Goal: Navigation & Orientation: Understand site structure

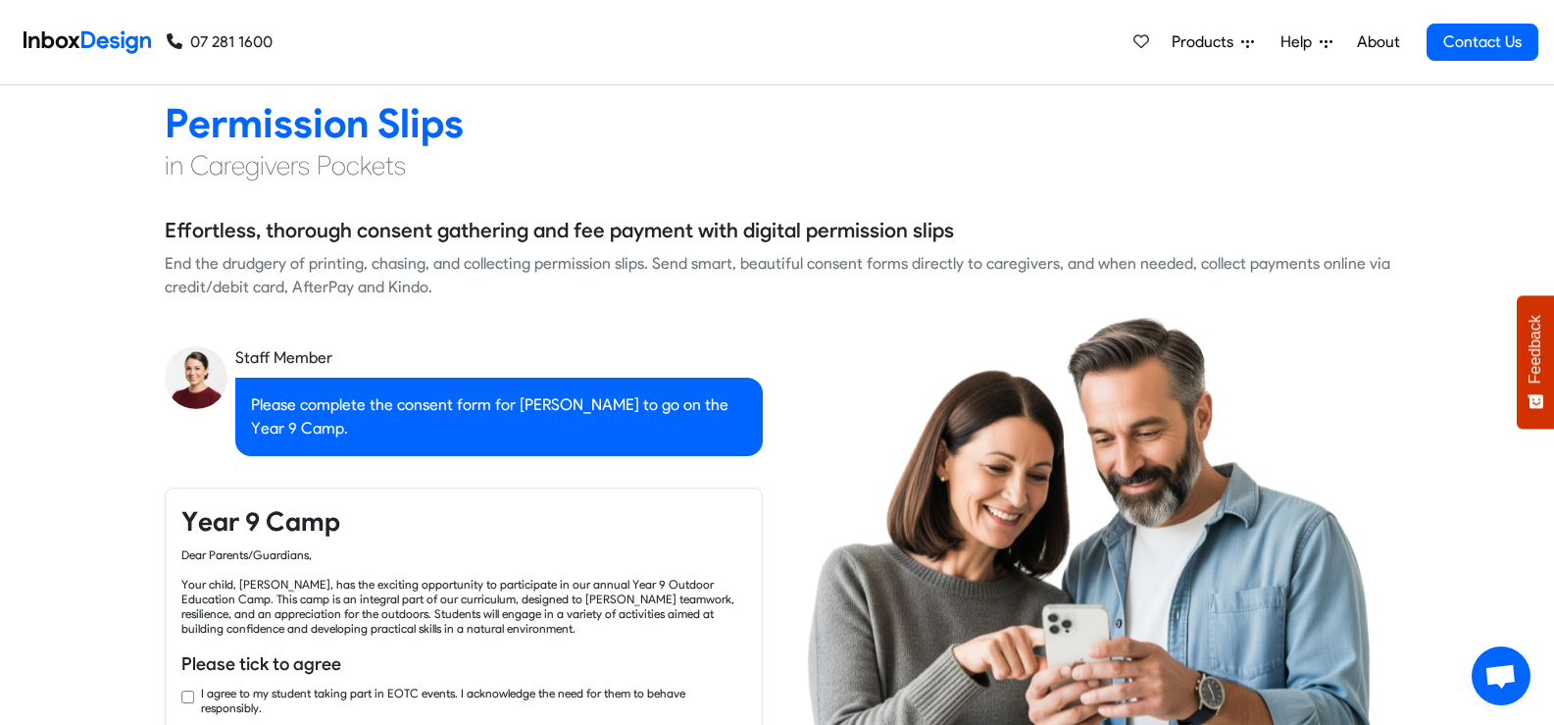
scroll to position [2647, 0]
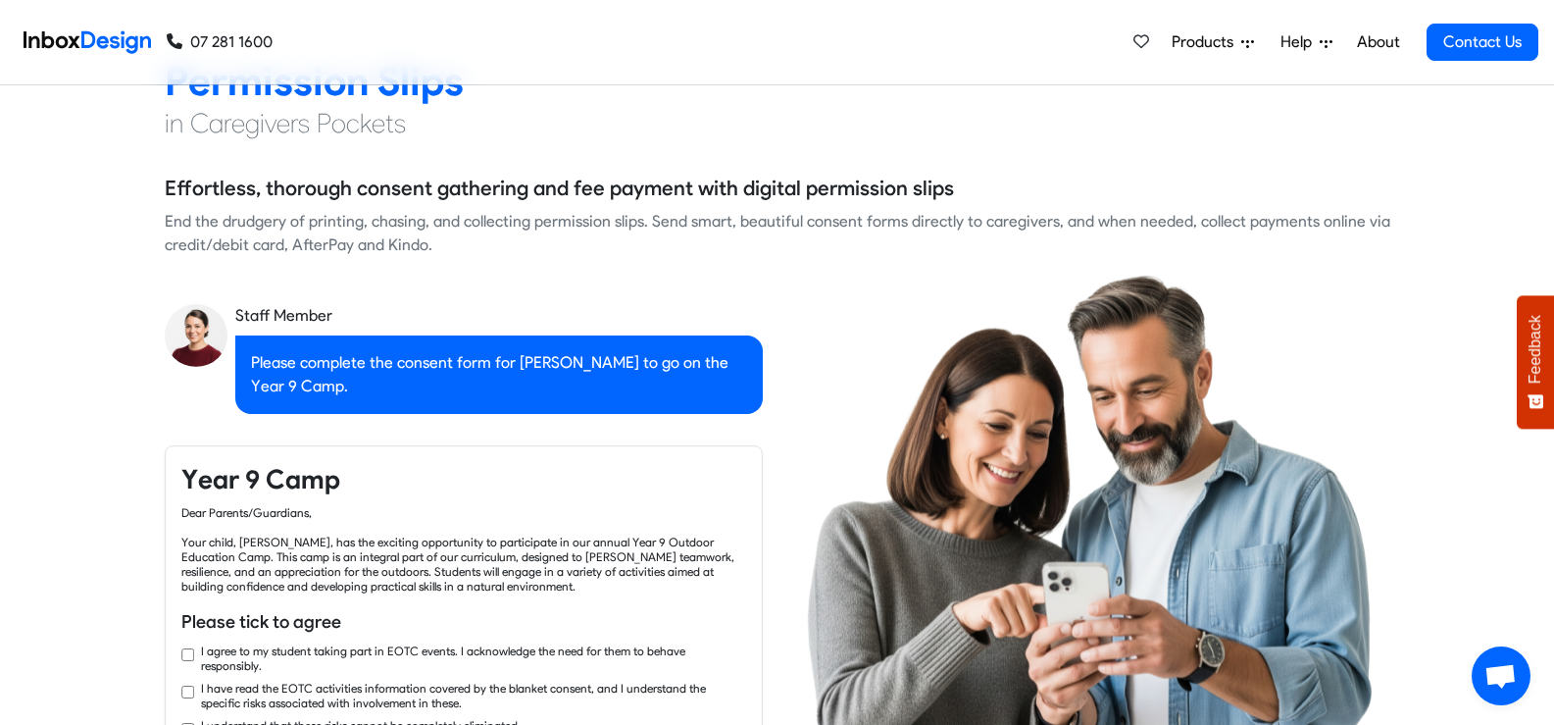
checkbox input "true"
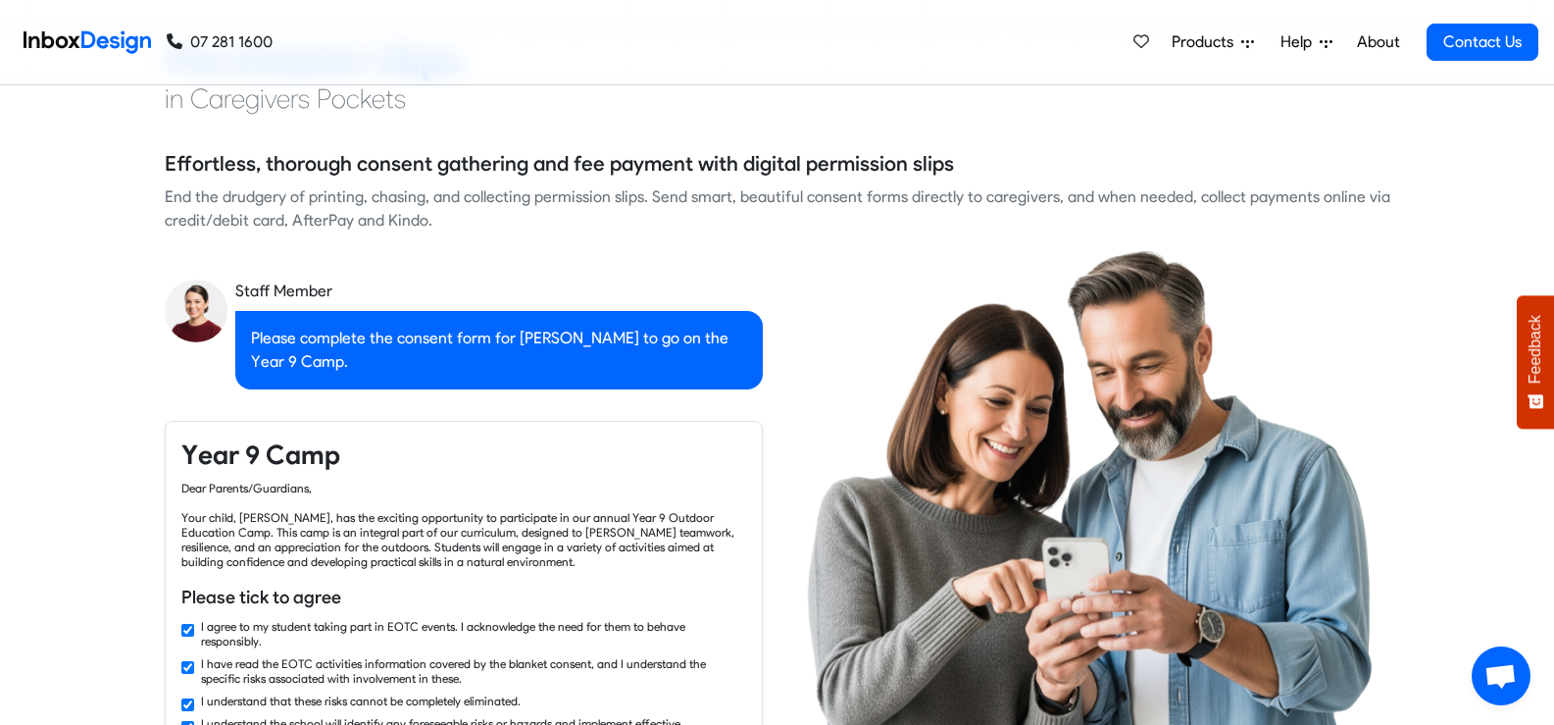
checkbox input "true"
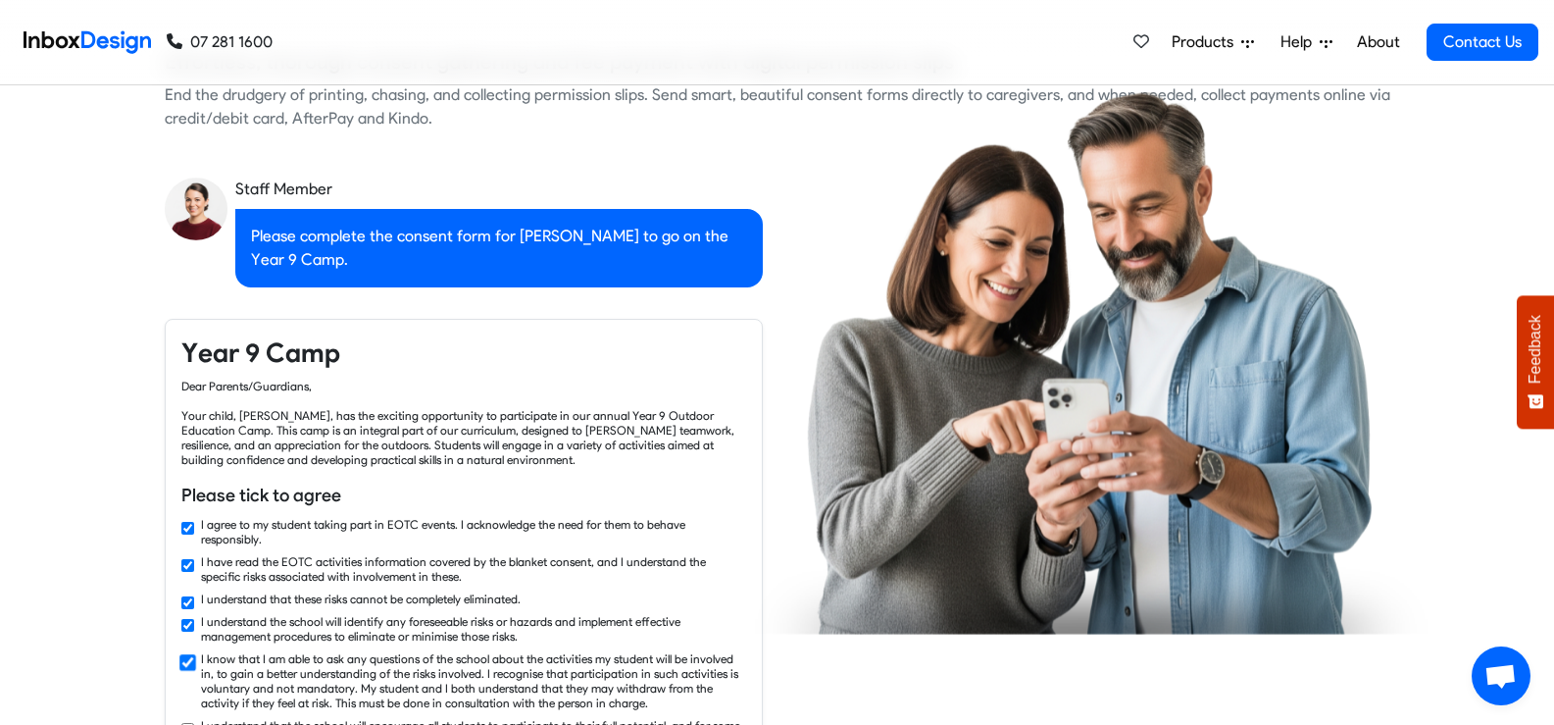
scroll to position [2843, 0]
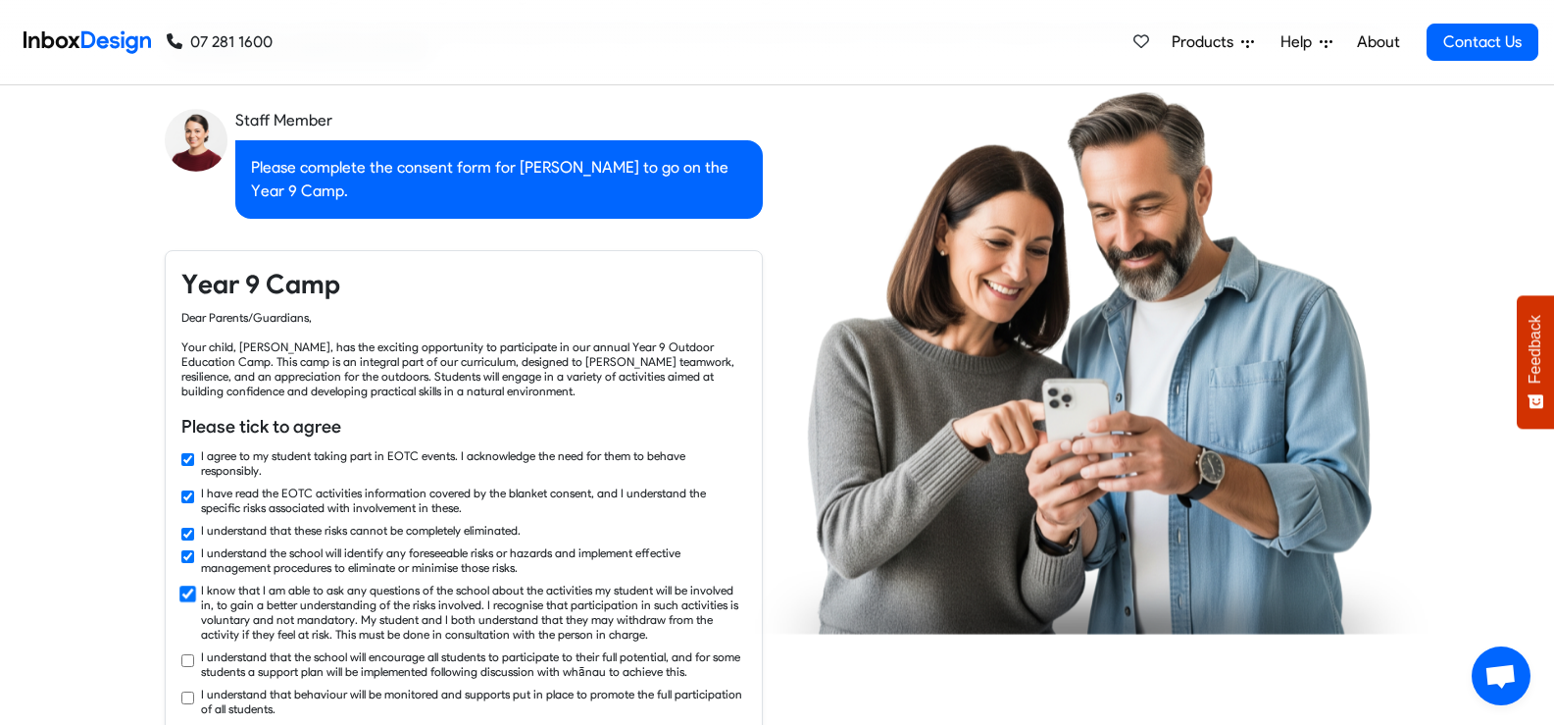
checkbox input "true"
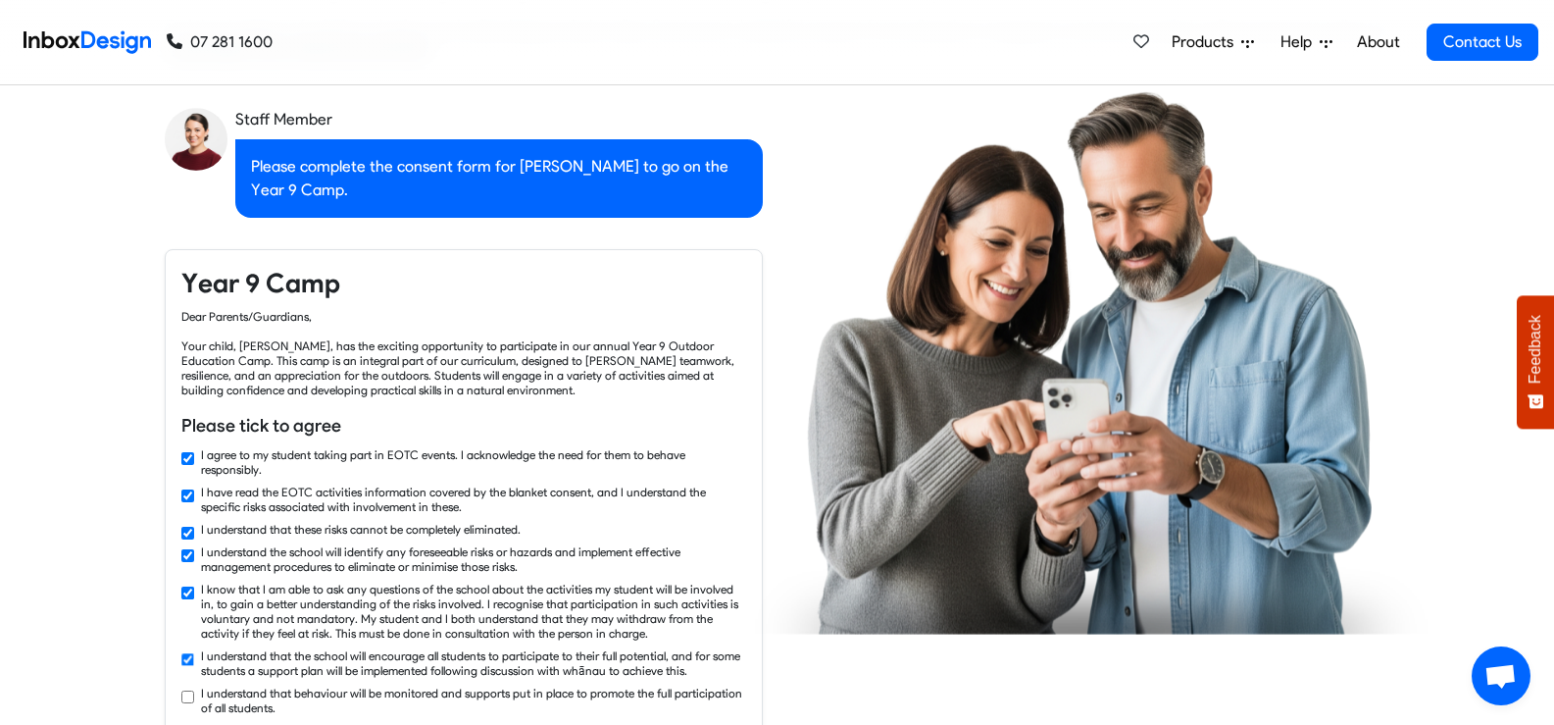
checkbox input "true"
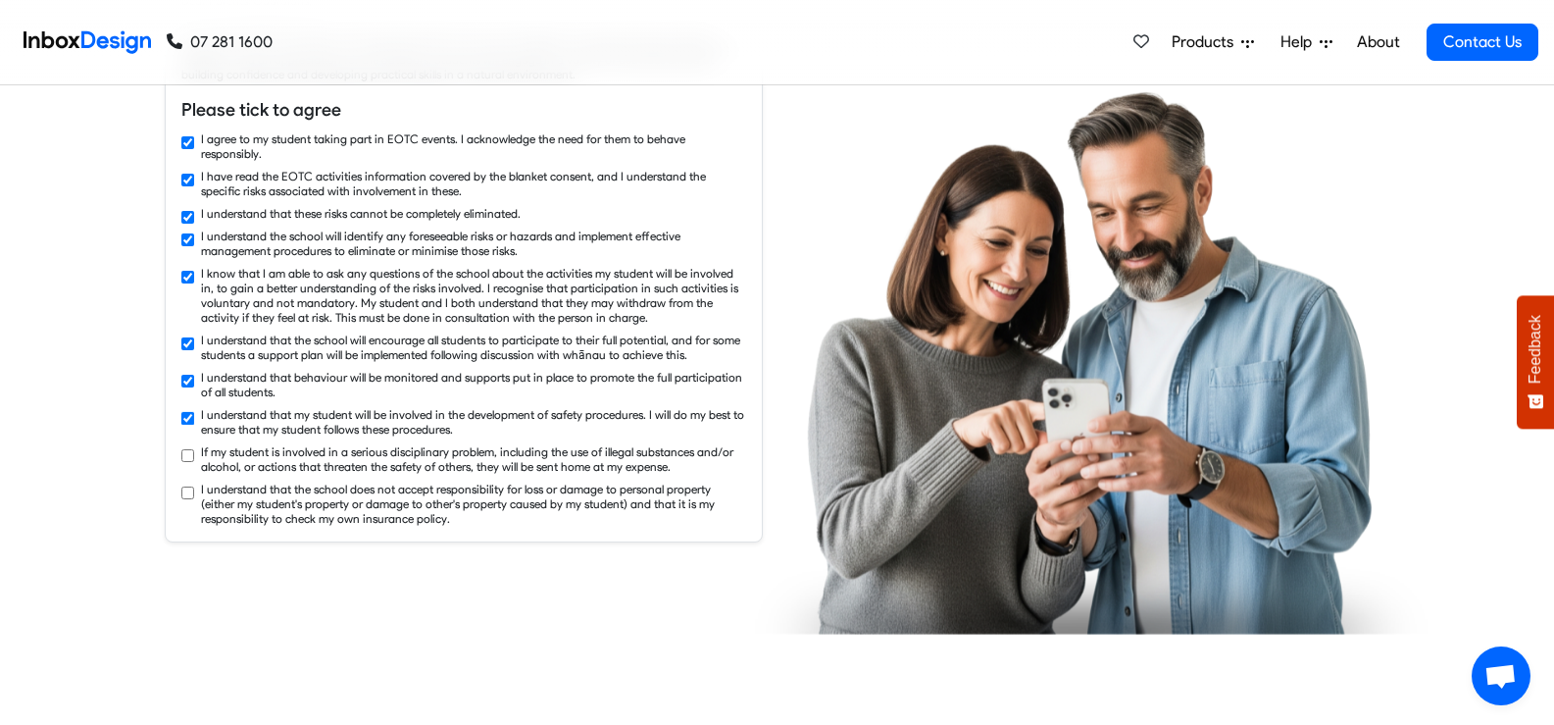
checkbox input "true"
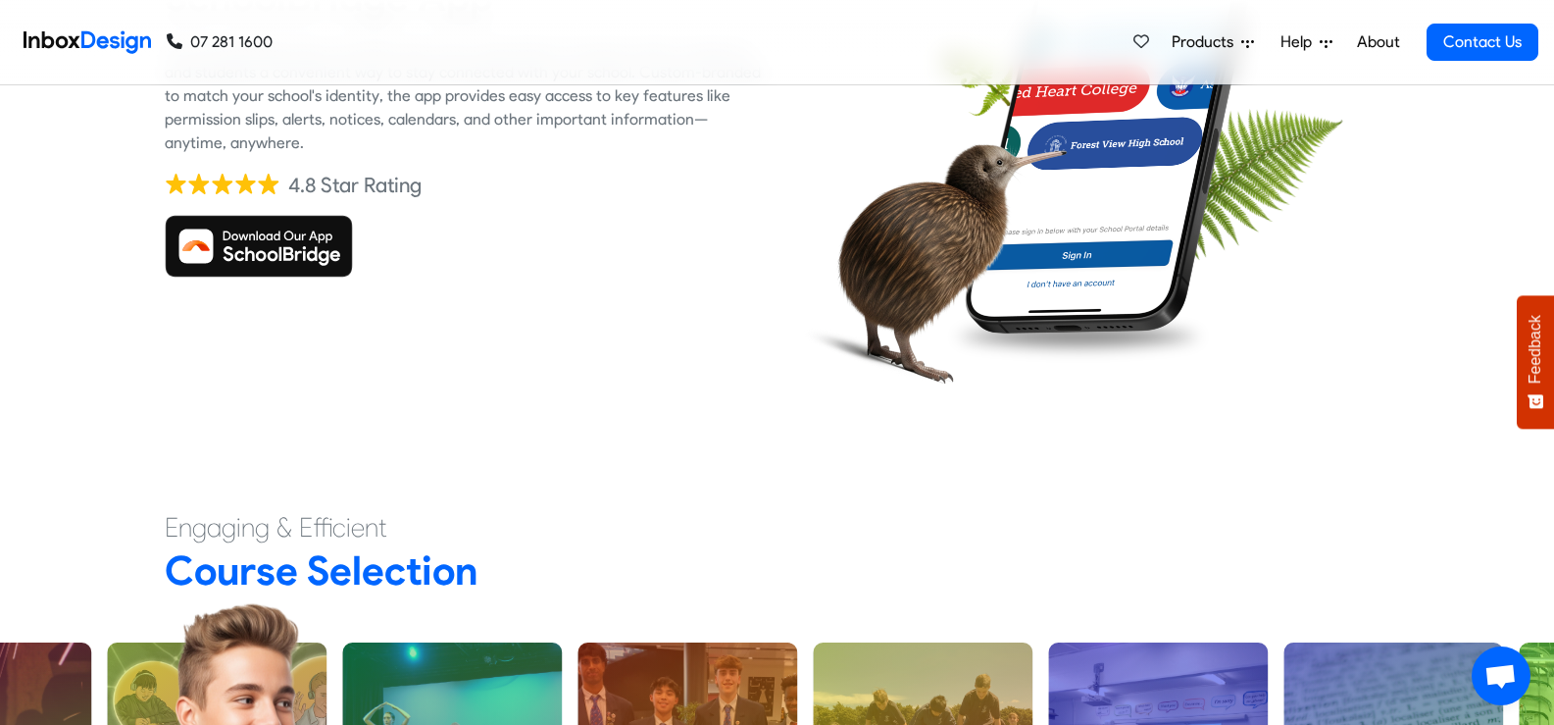
scroll to position [4216, 0]
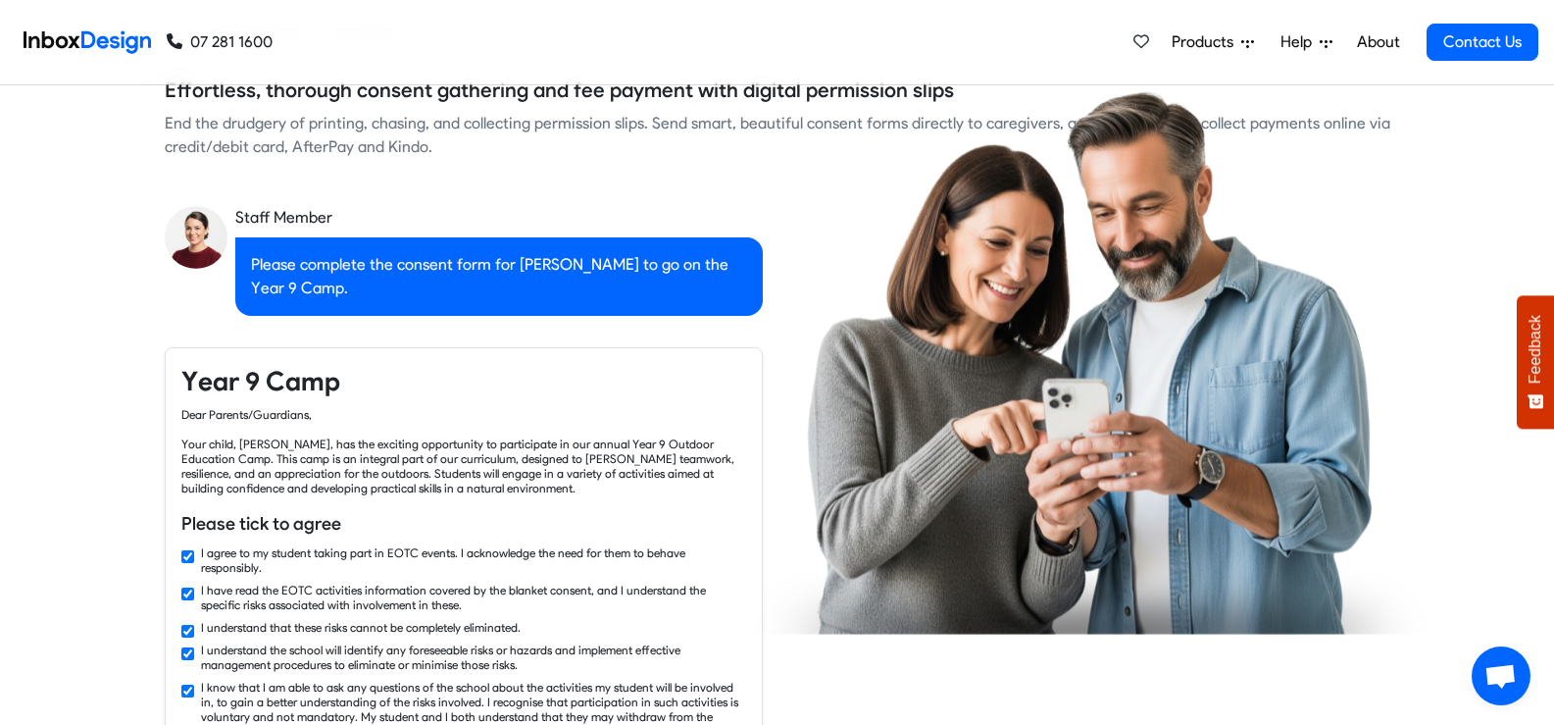
checkbox input "false"
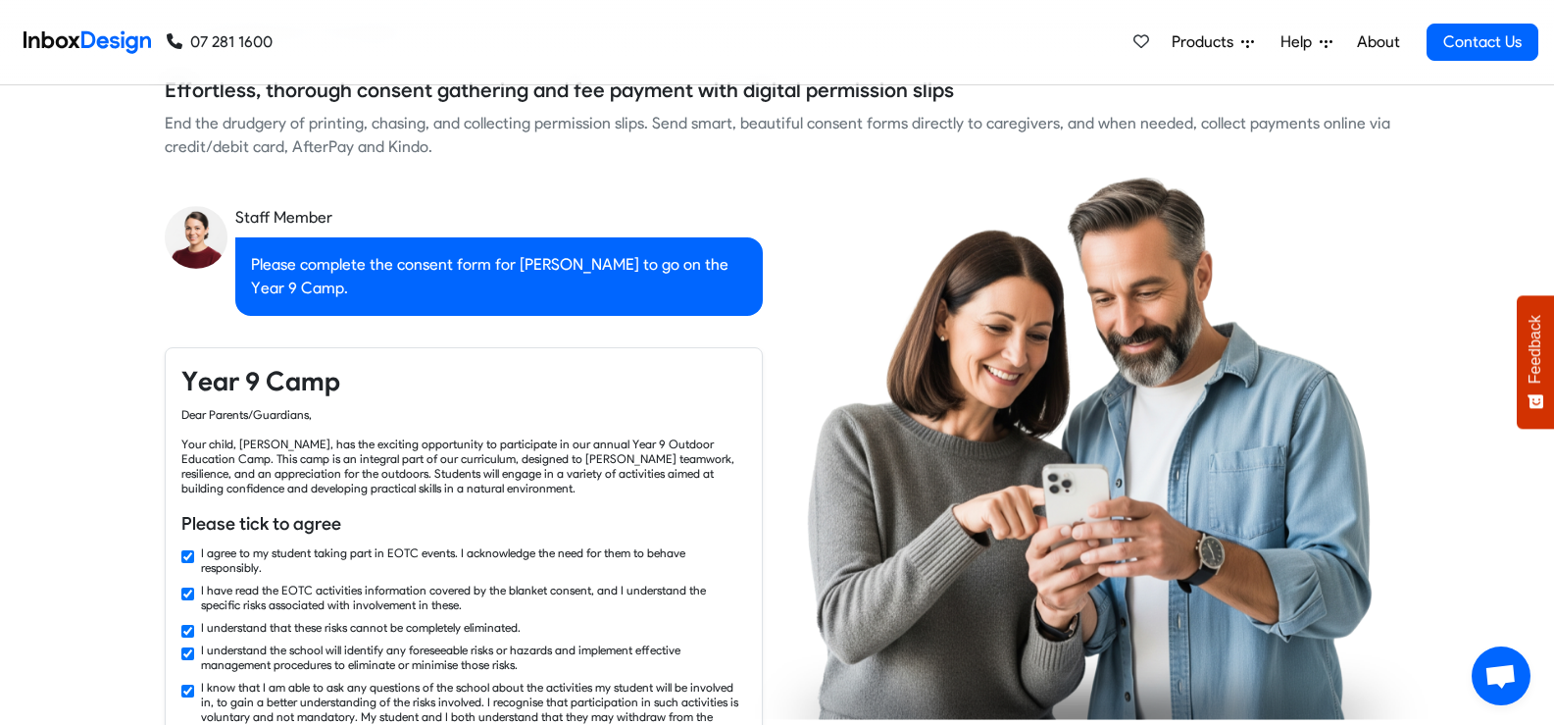
checkbox input "false"
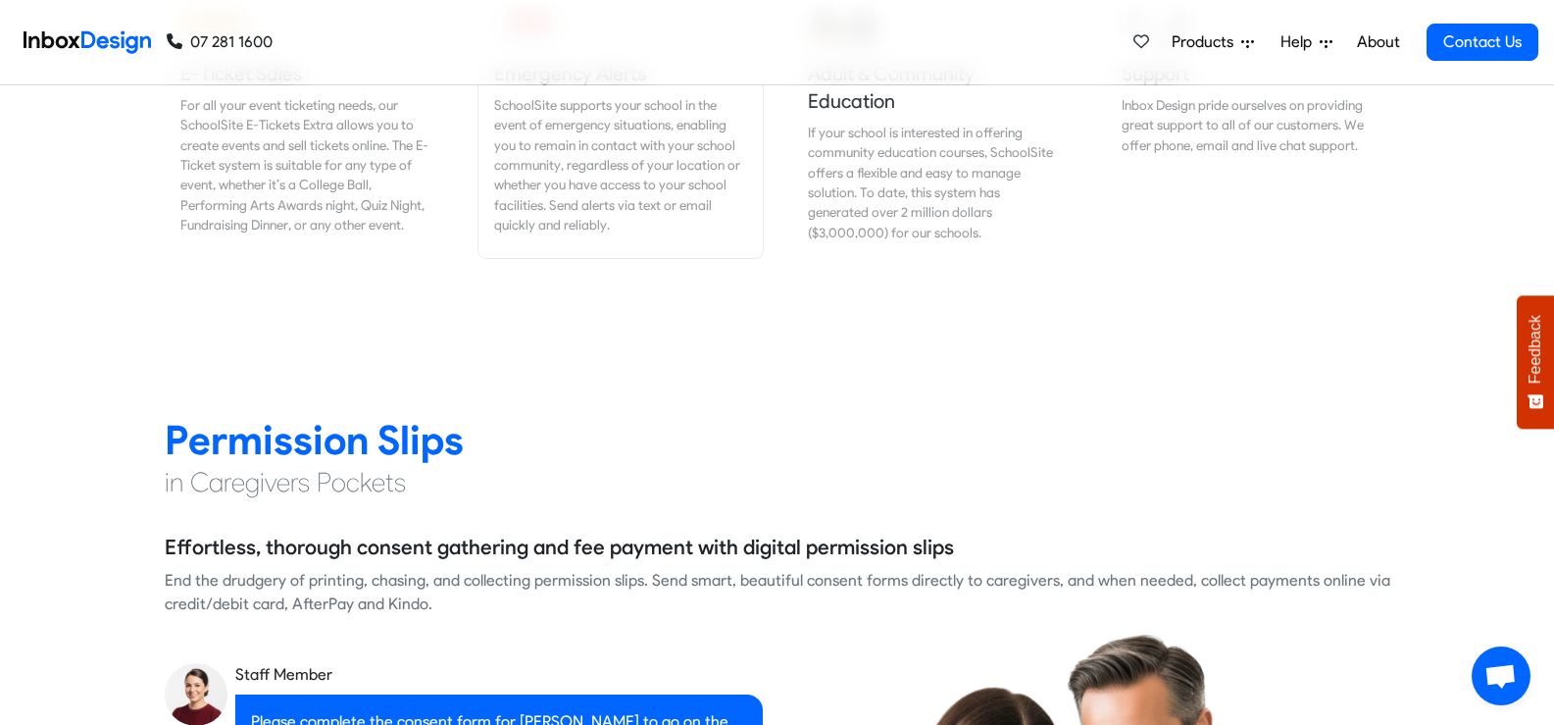
checkbox input "false"
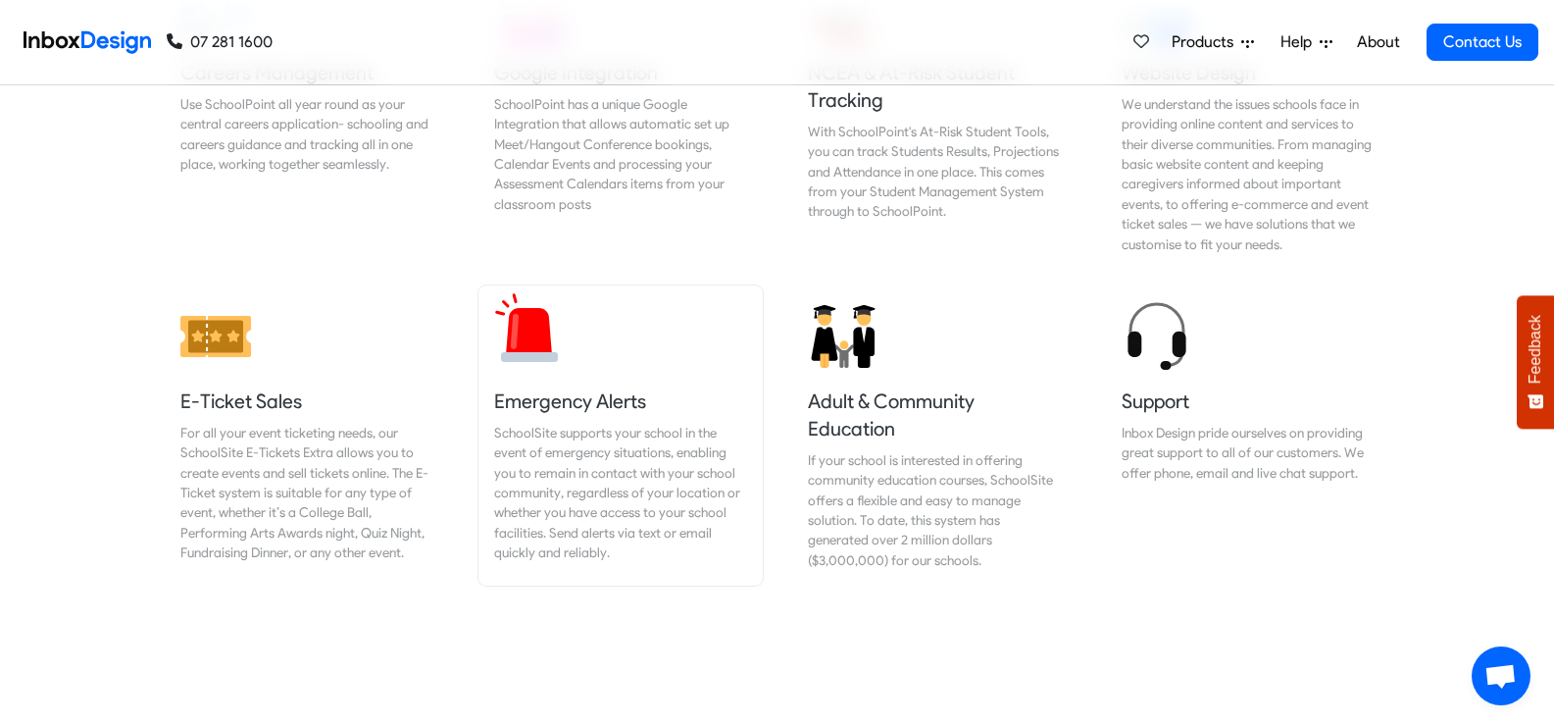
checkbox input "false"
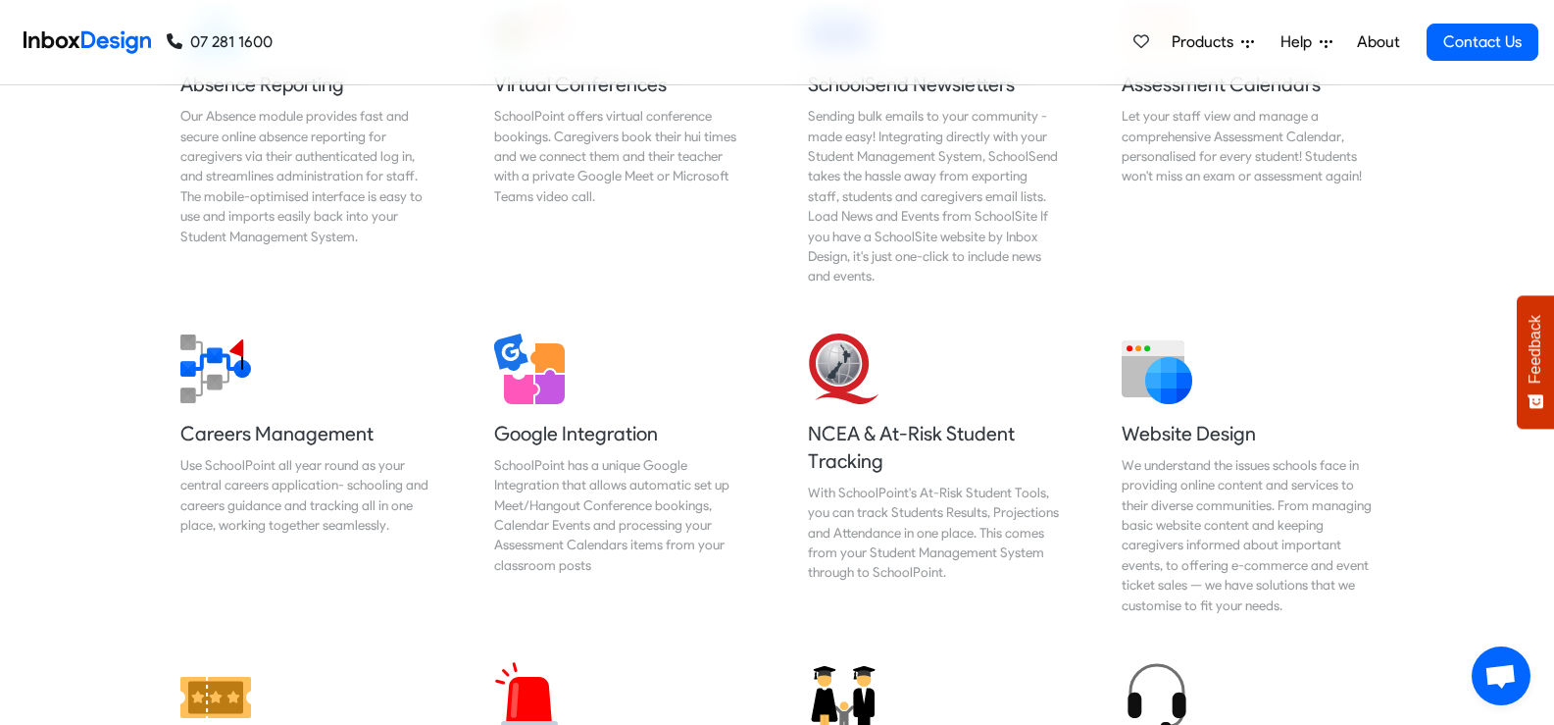
checkbox input "false"
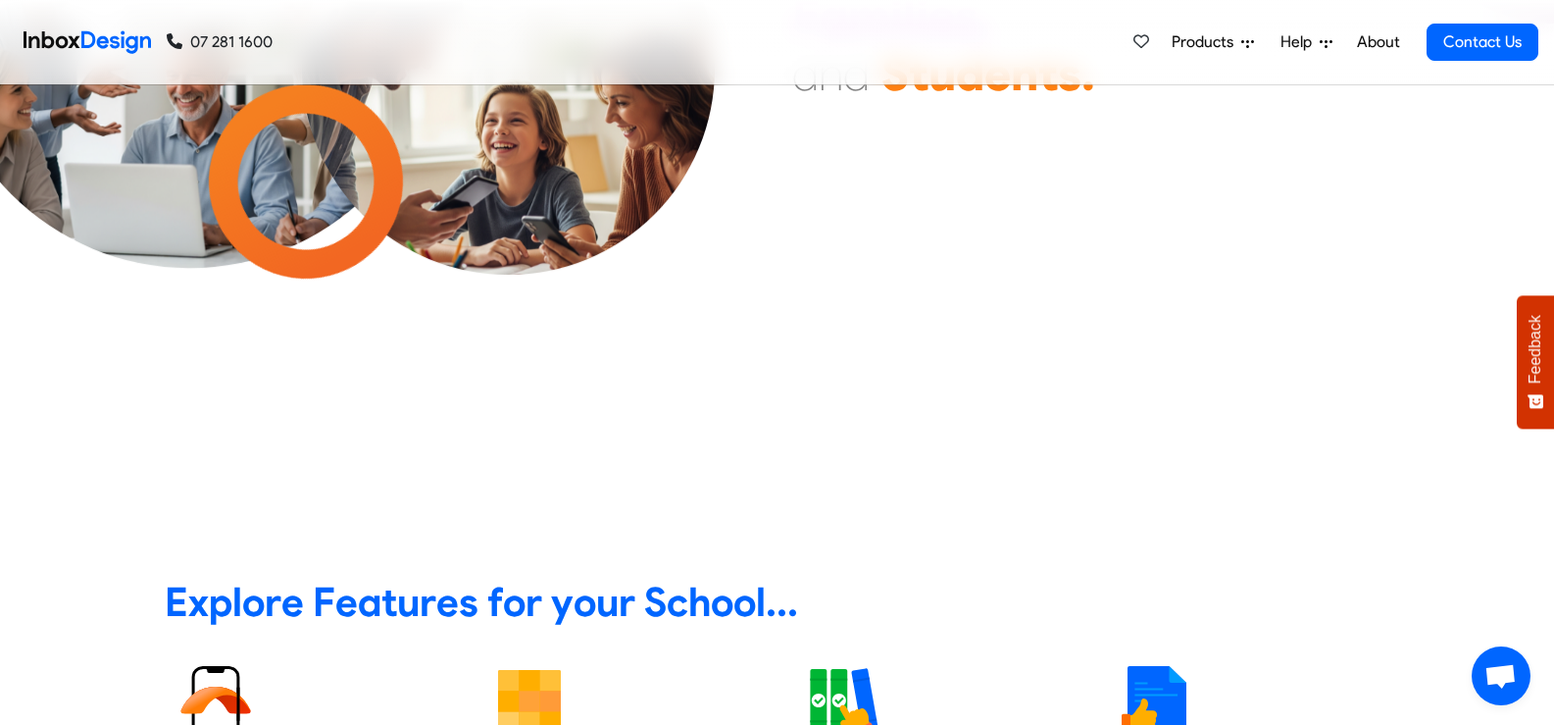
scroll to position [0, 0]
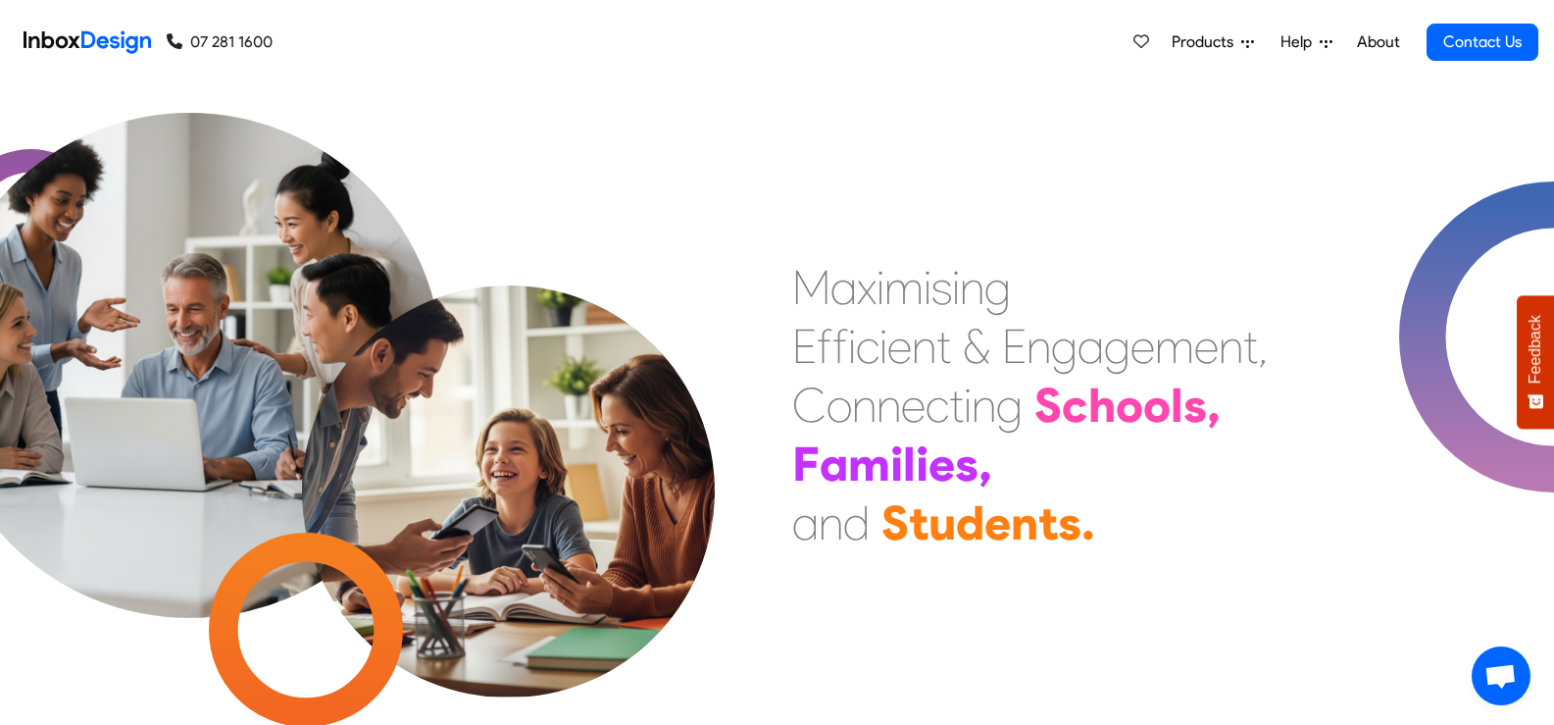
click at [1208, 37] on span "Products" at bounding box center [1207, 42] width 70 height 24
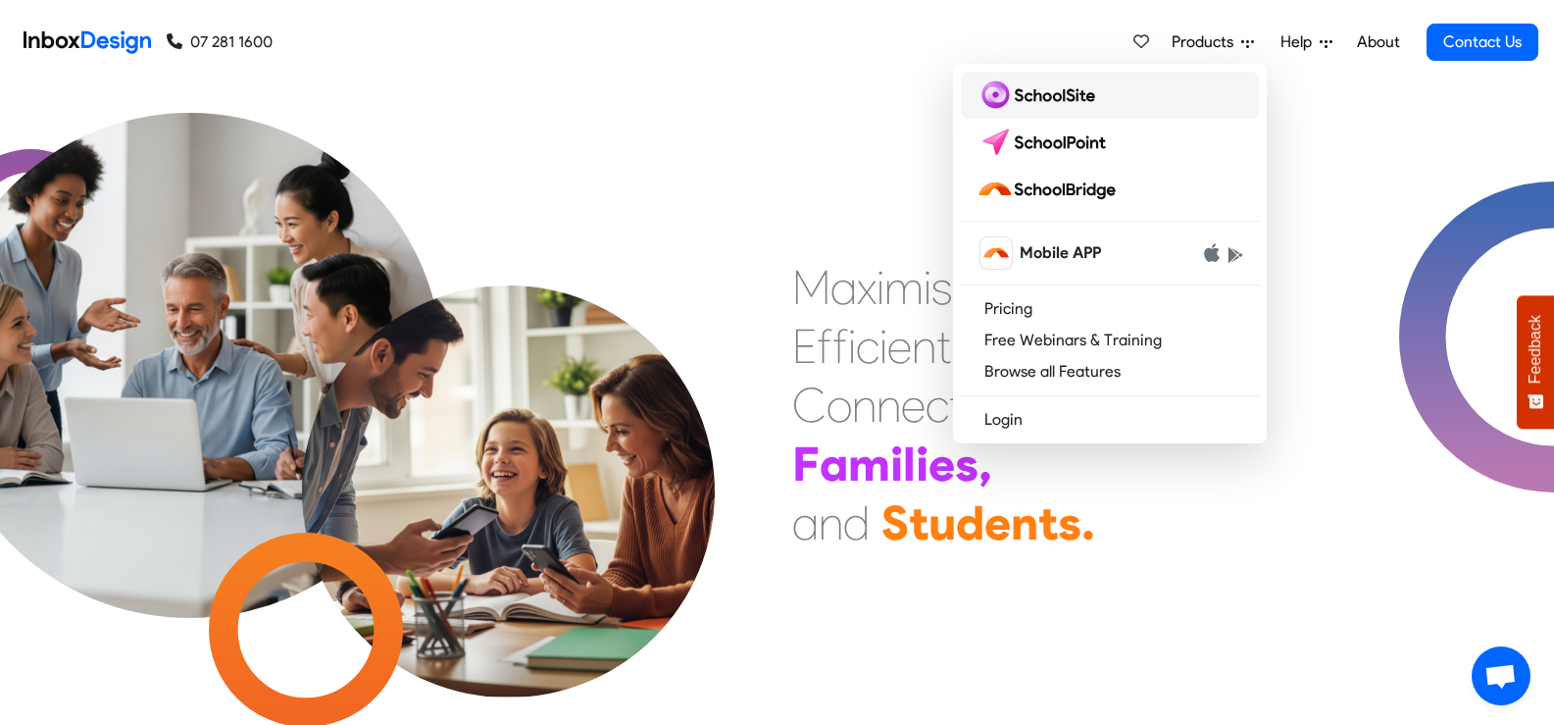
click at [1085, 99] on img at bounding box center [1039, 94] width 126 height 31
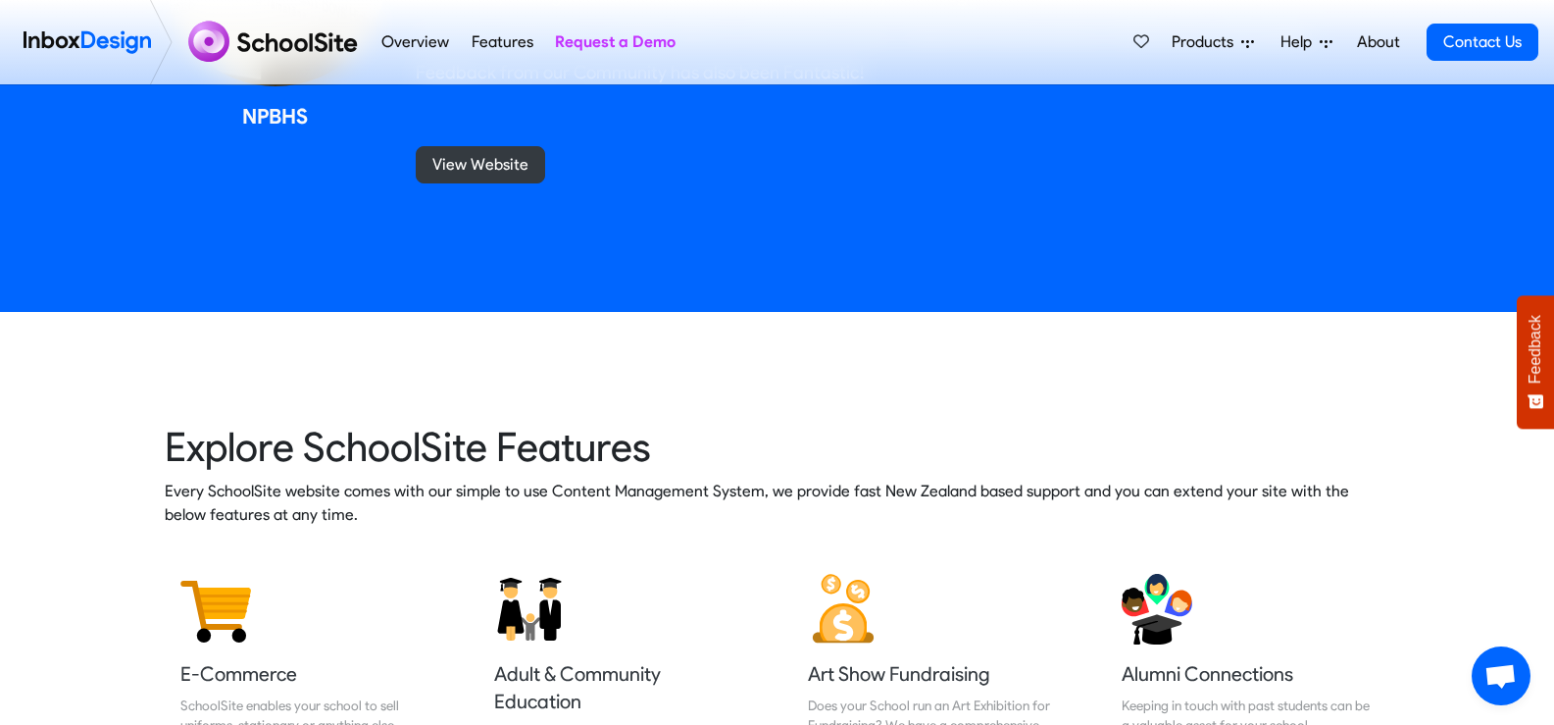
scroll to position [1373, 0]
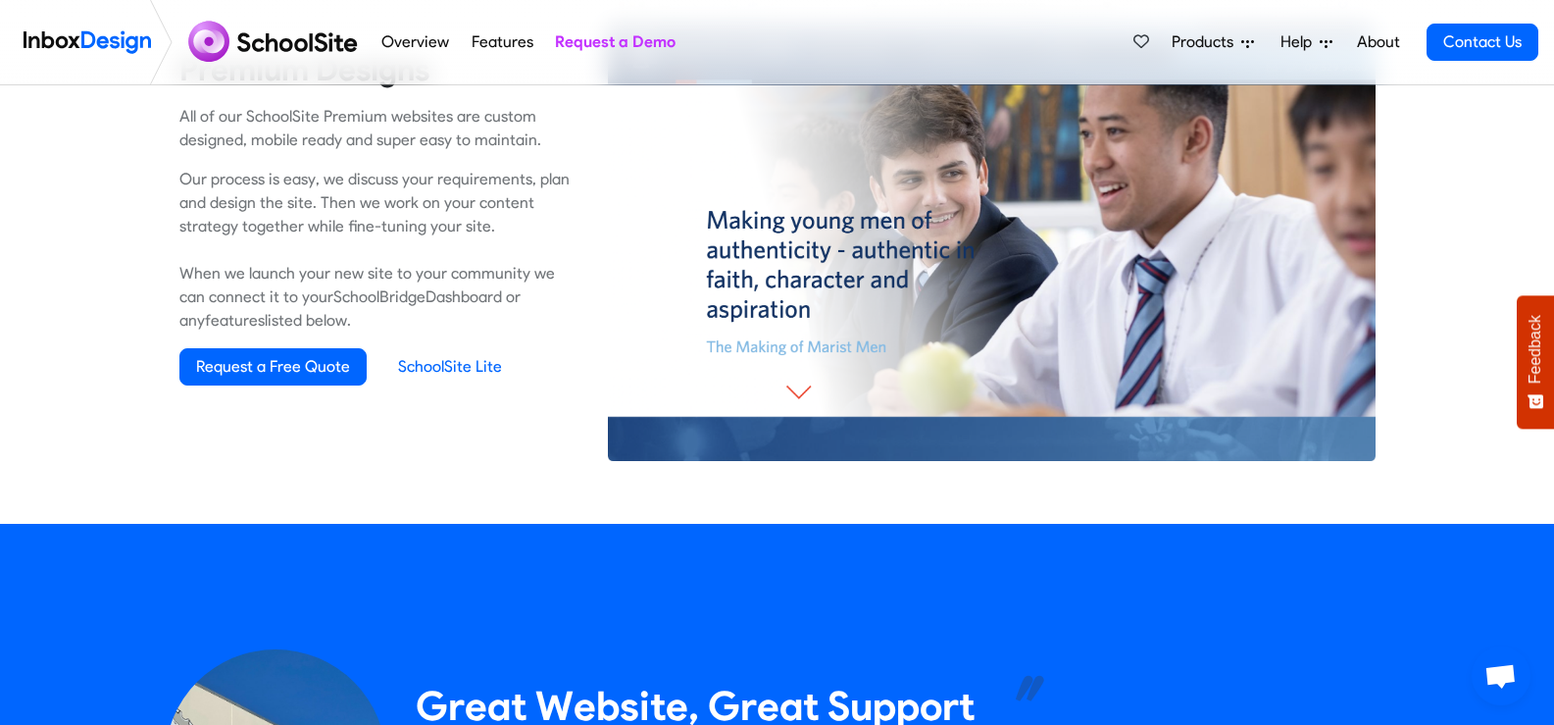
click at [1381, 35] on link "About" at bounding box center [1378, 42] width 54 height 39
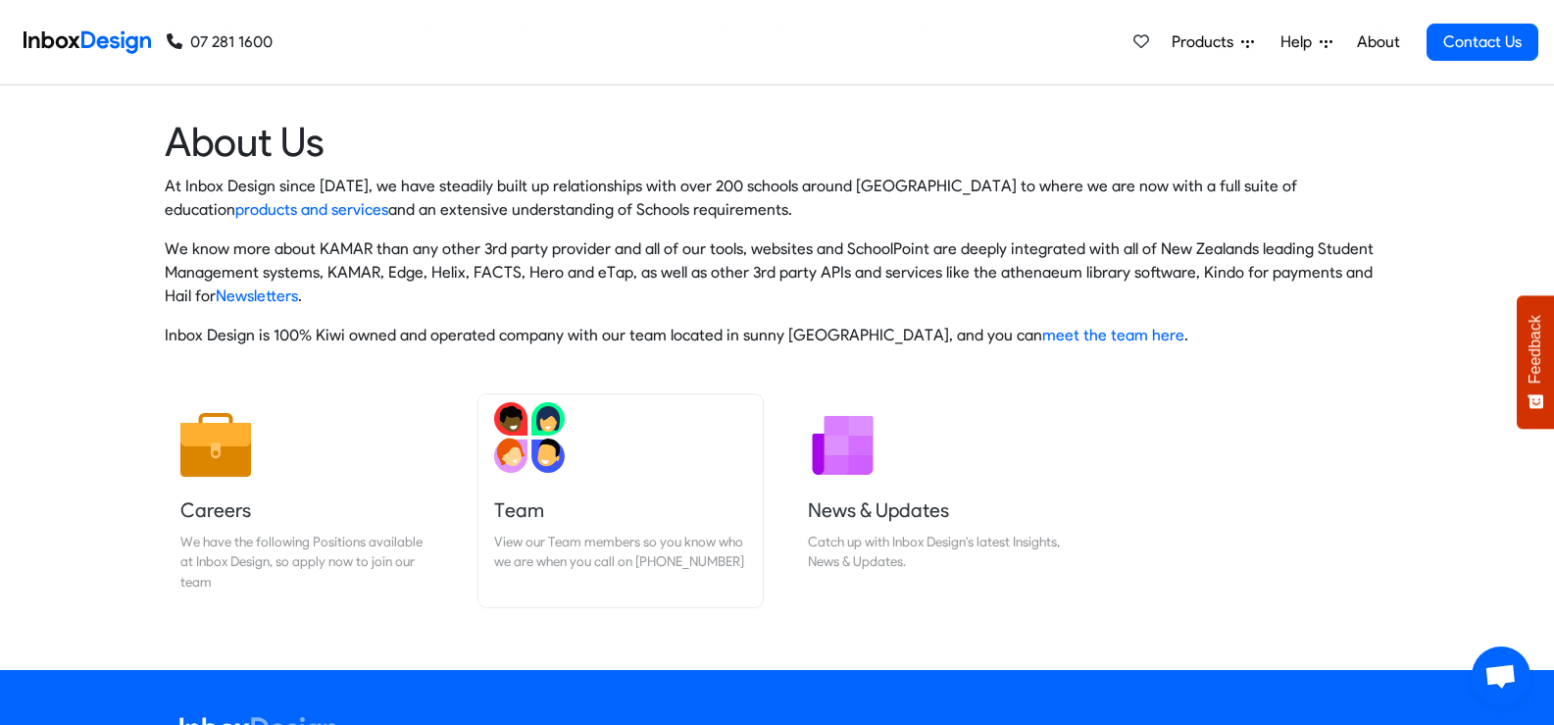
click at [510, 507] on h5 "Team" at bounding box center [620, 509] width 253 height 27
click at [89, 37] on img at bounding box center [87, 42] width 127 height 39
